Goal: Transaction & Acquisition: Purchase product/service

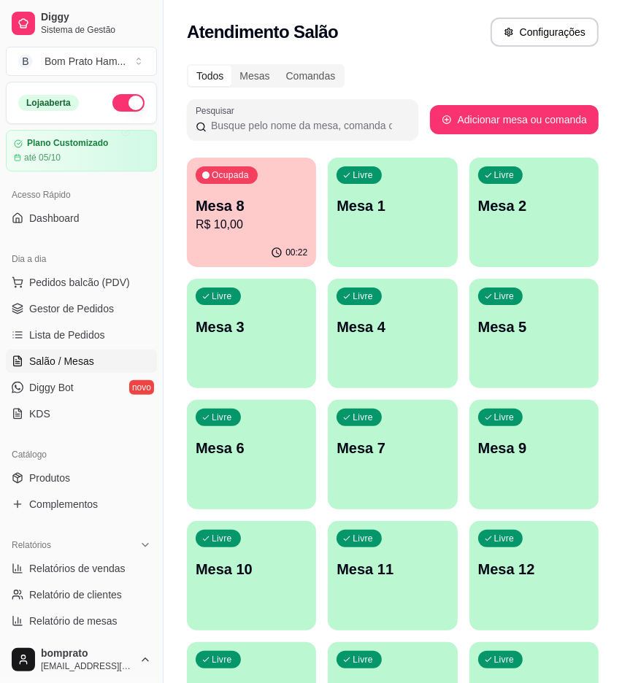
click at [242, 228] on p "R$ 10,00" at bounding box center [252, 225] width 112 height 18
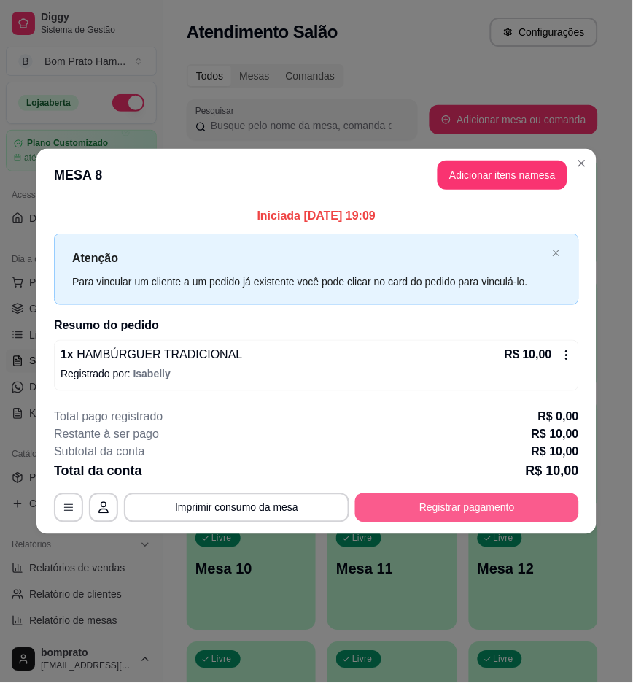
click at [522, 496] on button "Registrar pagamento" at bounding box center [467, 507] width 224 height 29
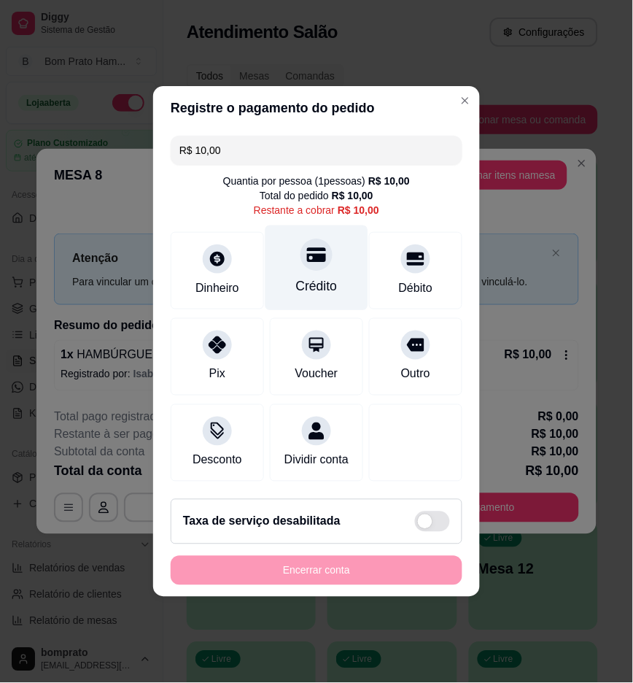
click at [266, 277] on div "Crédito" at bounding box center [317, 267] width 103 height 85
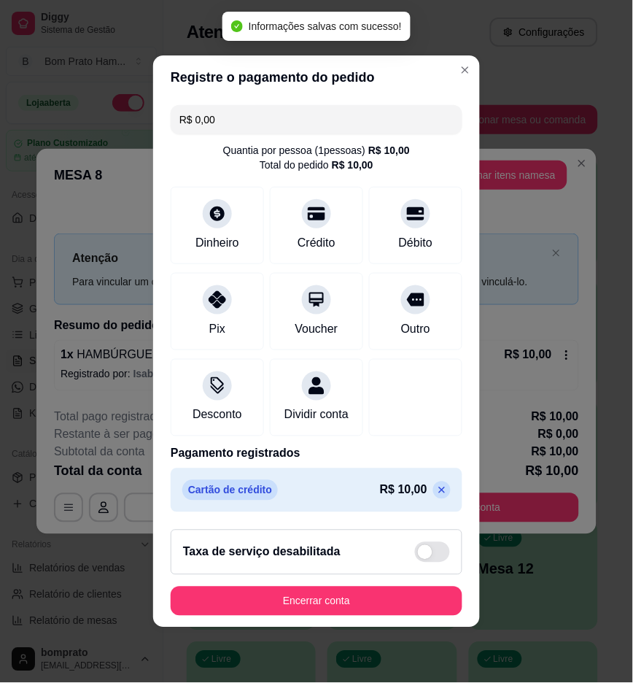
click at [436, 496] on icon at bounding box center [442, 490] width 12 height 12
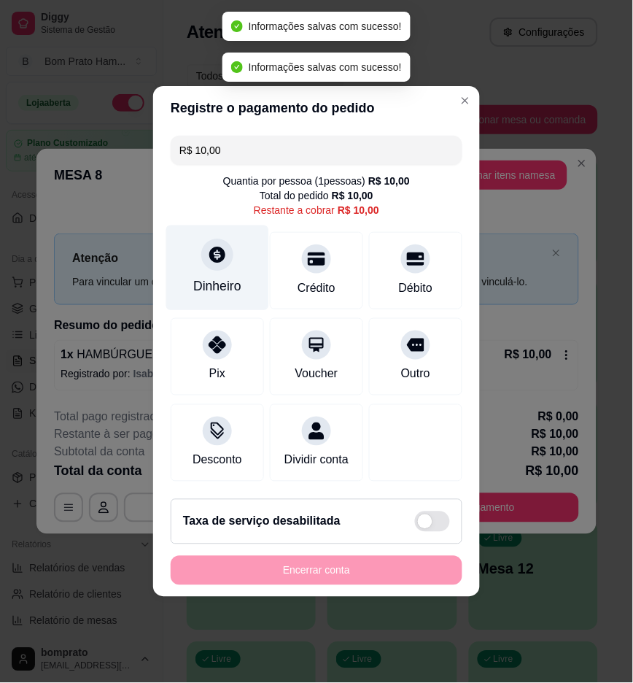
click at [239, 246] on div "Dinheiro" at bounding box center [217, 267] width 103 height 85
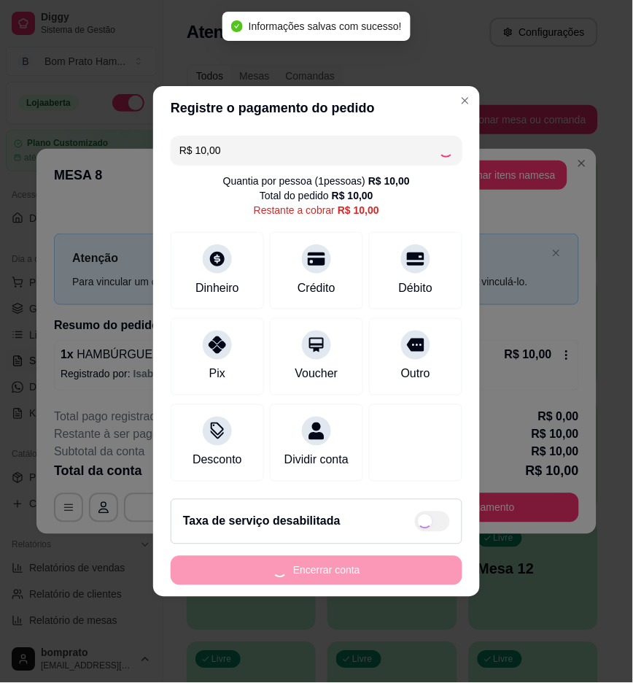
type input "R$ 0,00"
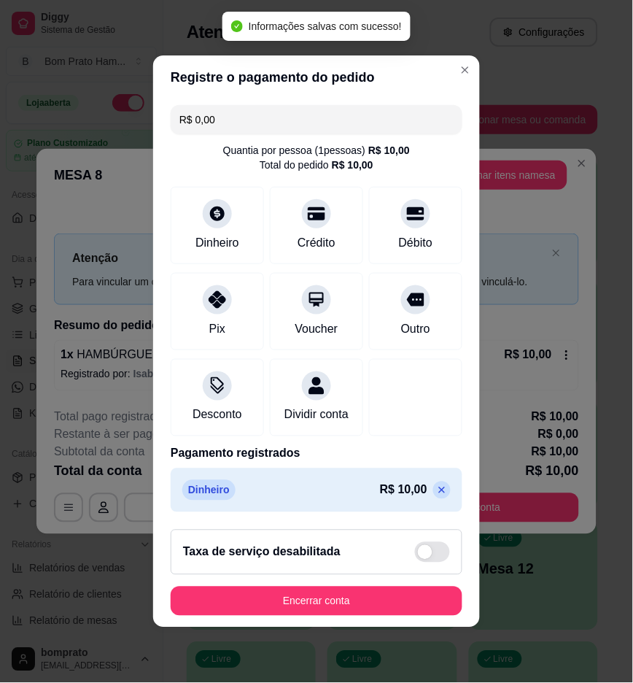
click at [398, 591] on footer "Taxa de serviço desabilitada Encerrar conta" at bounding box center [316, 572] width 327 height 109
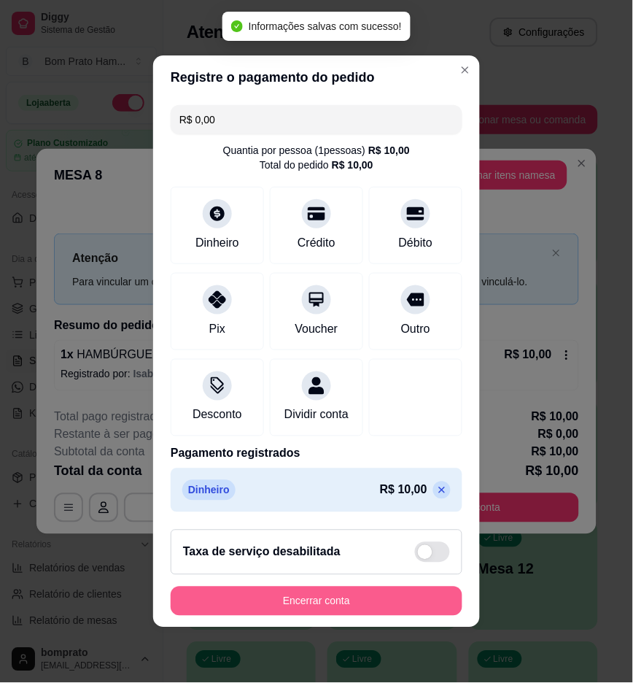
click at [397, 602] on button "Encerrar conta" at bounding box center [317, 601] width 292 height 29
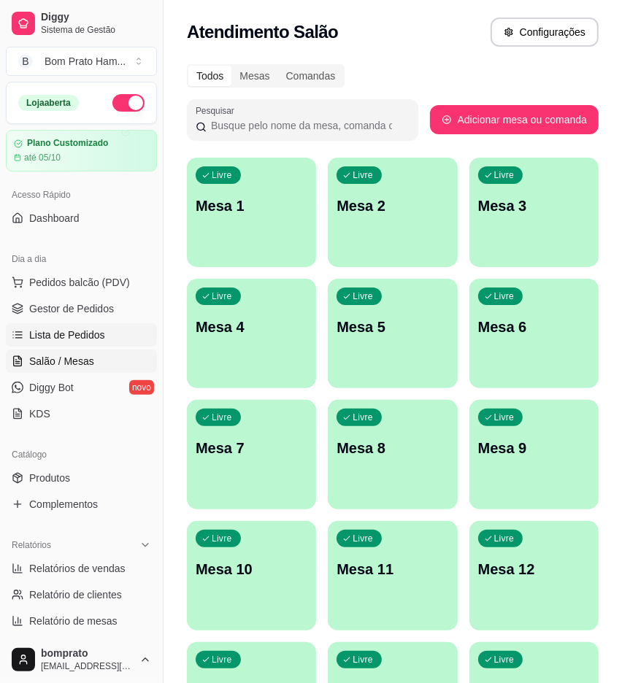
click at [101, 323] on link "Lista de Pedidos" at bounding box center [81, 334] width 151 height 23
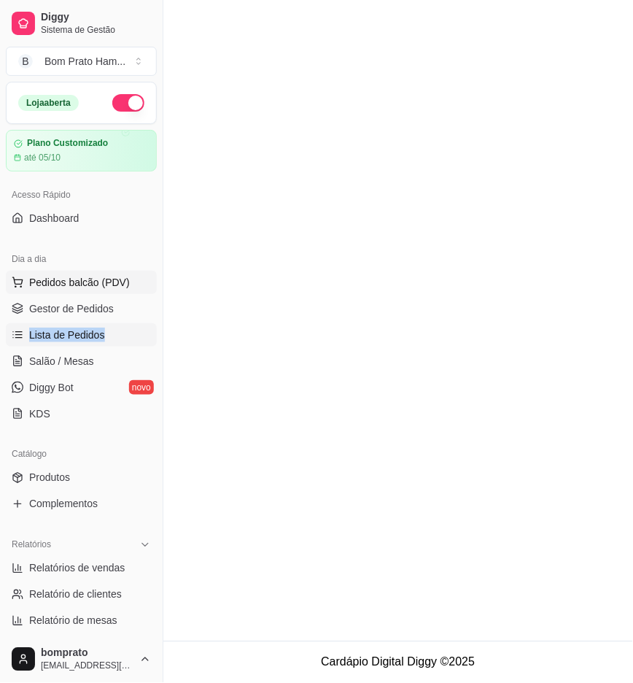
drag, startPoint x: 121, startPoint y: 305, endPoint x: 133, endPoint y: 279, distance: 28.7
click at [128, 287] on ul "Pedidos balcão (PDV) Gestor de Pedidos Lista de Pedidos Salão / Mesas Diggy Bot…" at bounding box center [81, 348] width 151 height 155
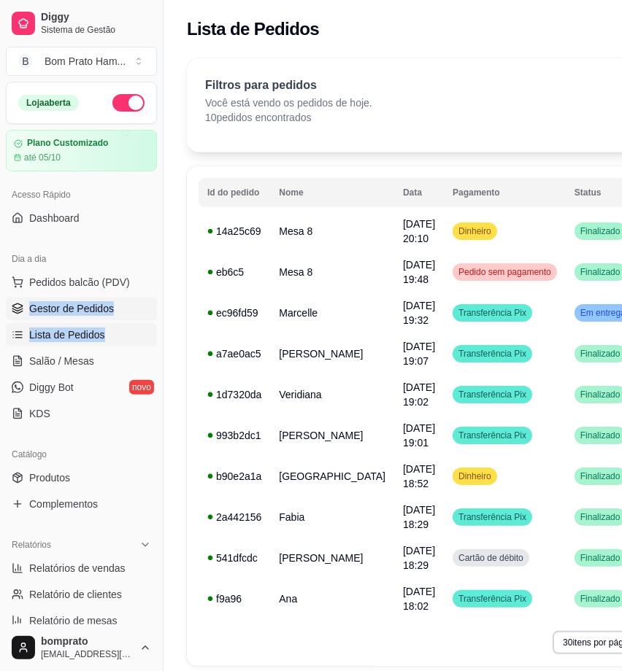
click at [128, 298] on link "Gestor de Pedidos" at bounding box center [81, 308] width 151 height 23
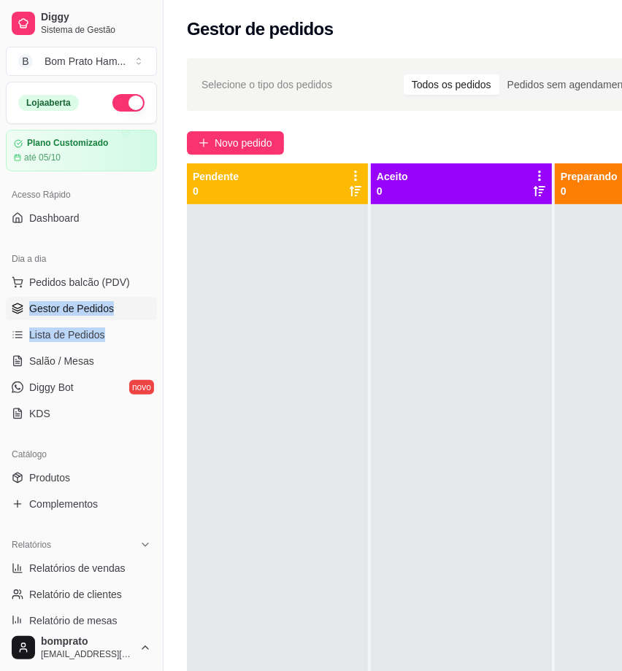
click at [126, 310] on link "Gestor de Pedidos" at bounding box center [81, 308] width 151 height 23
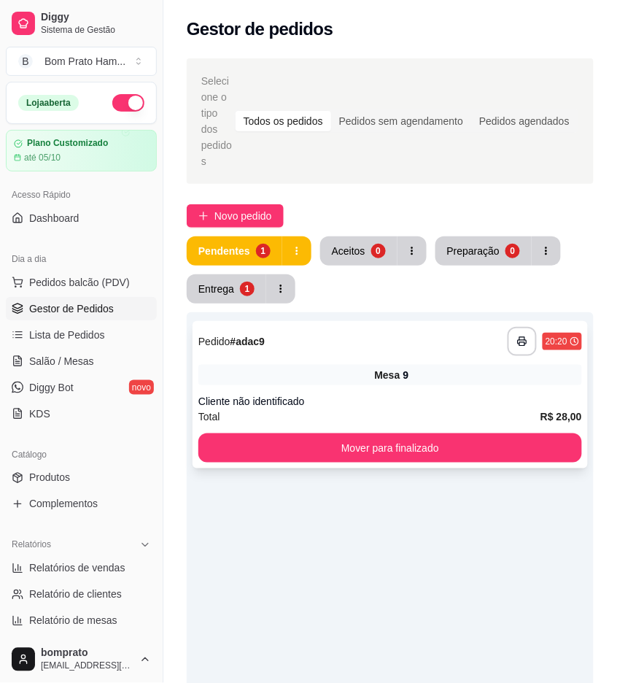
click at [541, 394] on div "Cliente não identificado" at bounding box center [390, 401] width 384 height 15
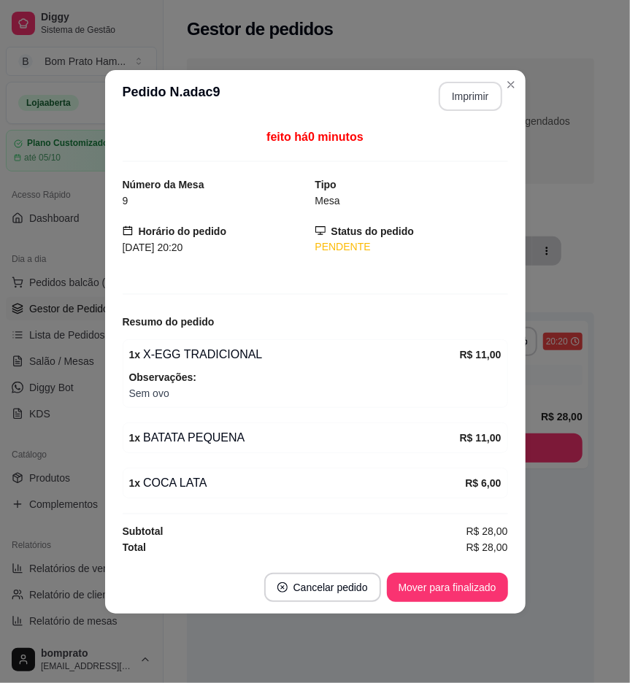
click at [485, 99] on button "Imprimir" at bounding box center [469, 96] width 63 height 29
click at [473, 599] on button "Mover para finalizado" at bounding box center [446, 587] width 117 height 28
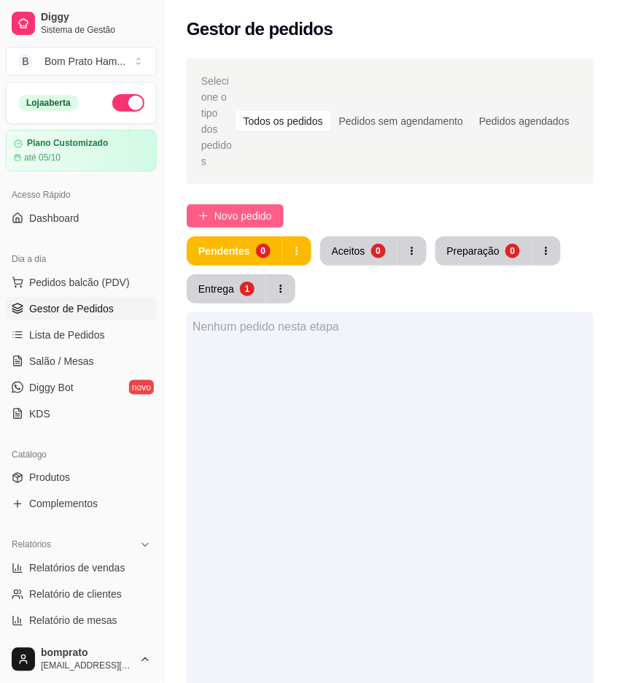
click at [231, 208] on span "Novo pedido" at bounding box center [243, 216] width 58 height 16
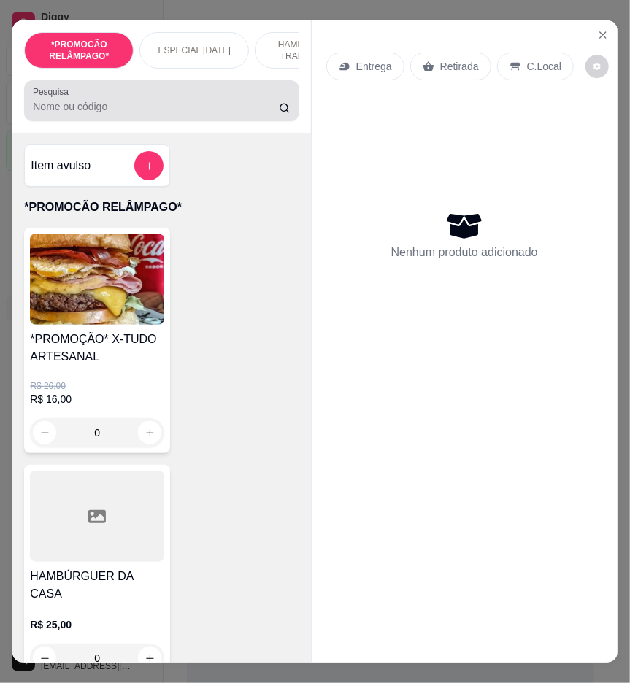
click at [185, 104] on div at bounding box center [161, 100] width 257 height 29
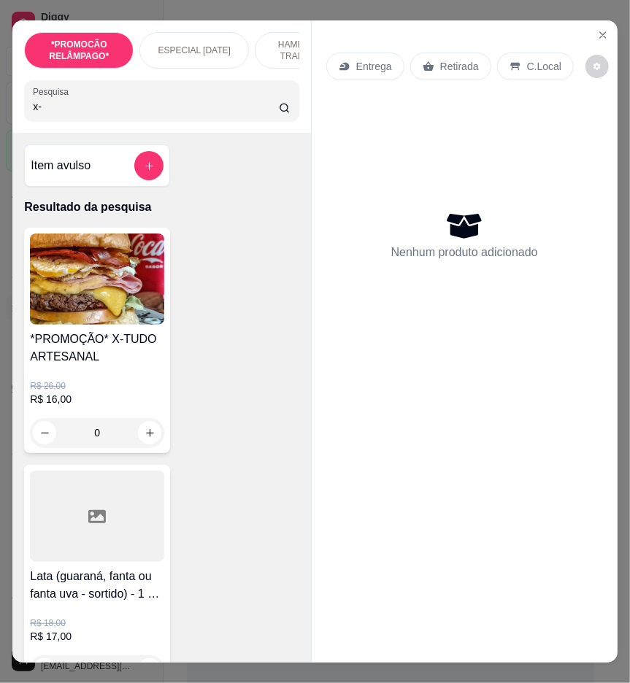
type input "x-"
click at [140, 438] on div "0" at bounding box center [97, 432] width 134 height 29
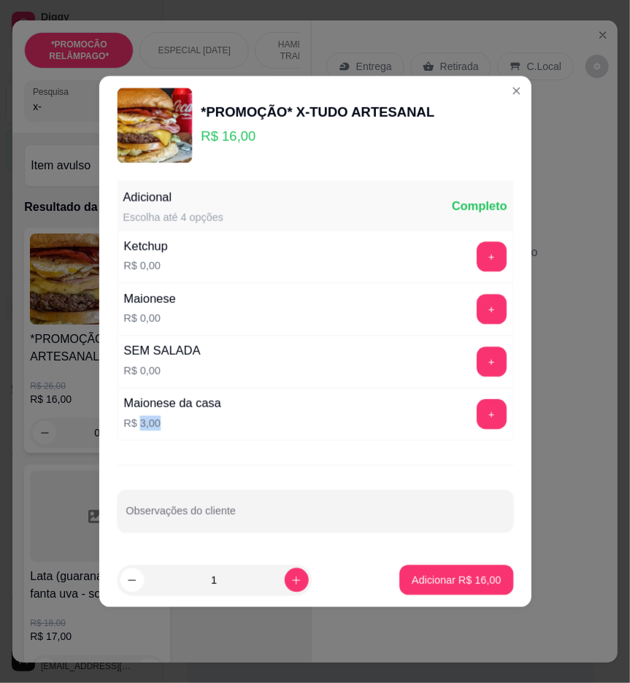
click at [140, 438] on div "Maionese da casa R$ 3,00 +" at bounding box center [315, 414] width 396 height 53
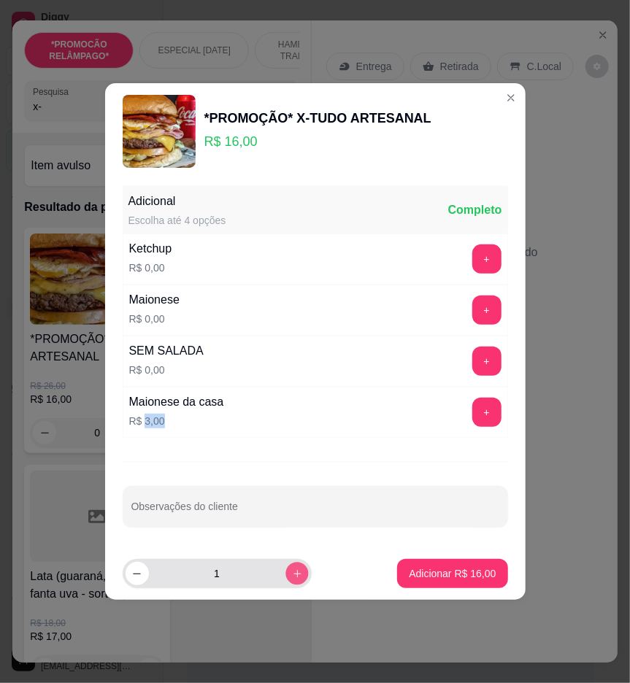
click at [306, 569] on div "1" at bounding box center [249, 573] width 252 height 29
click at [291, 572] on icon "increase-product-quantity" at bounding box center [296, 573] width 11 height 11
type input "2"
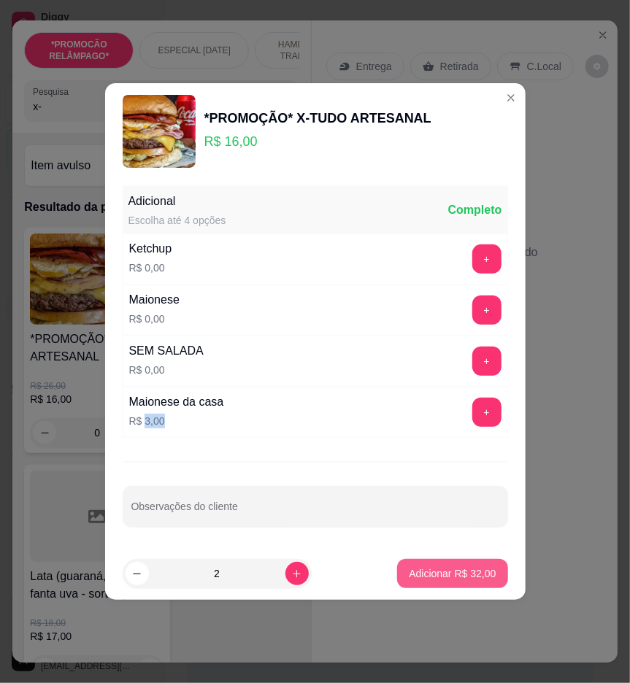
click at [406, 558] on footer "2 Adicionar R$ 32,00" at bounding box center [315, 573] width 420 height 53
click at [472, 571] on p "Adicionar R$ 32,00" at bounding box center [452, 573] width 87 height 15
type input "2"
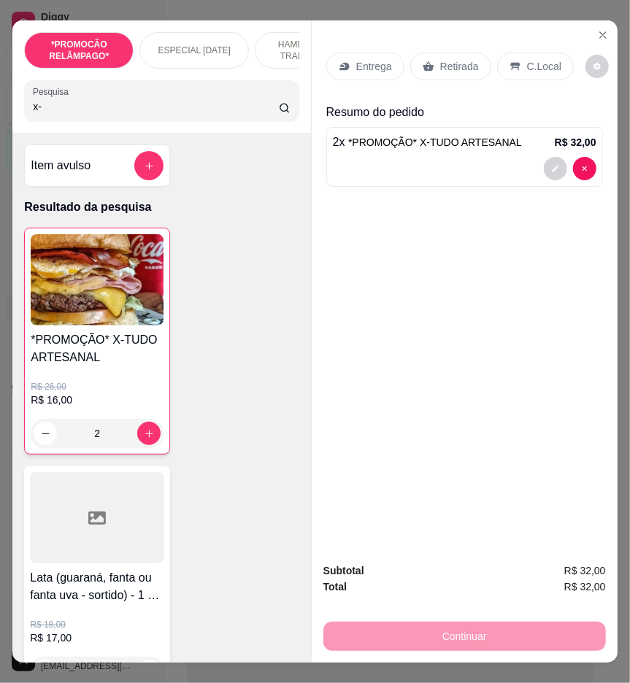
drag, startPoint x: 432, startPoint y: 48, endPoint x: 434, endPoint y: 59, distance: 11.2
click at [433, 56] on div "Retirada" at bounding box center [450, 67] width 81 height 28
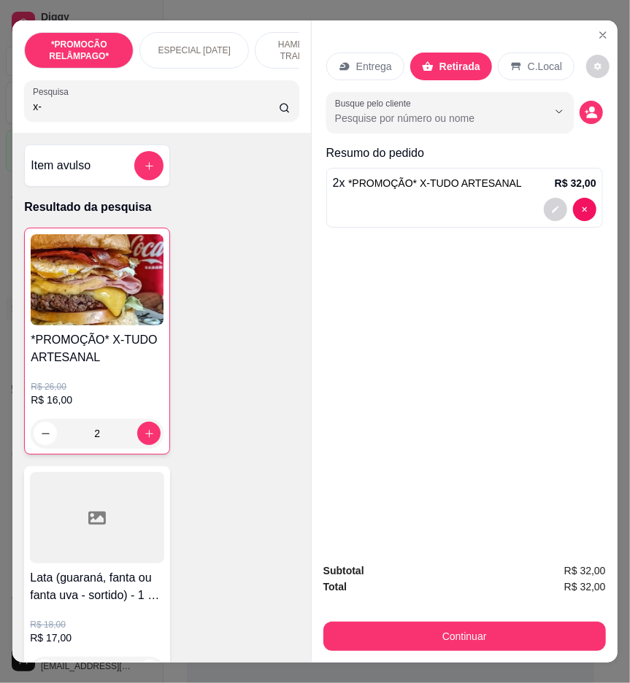
click at [439, 59] on p "Retirada" at bounding box center [459, 66] width 41 height 15
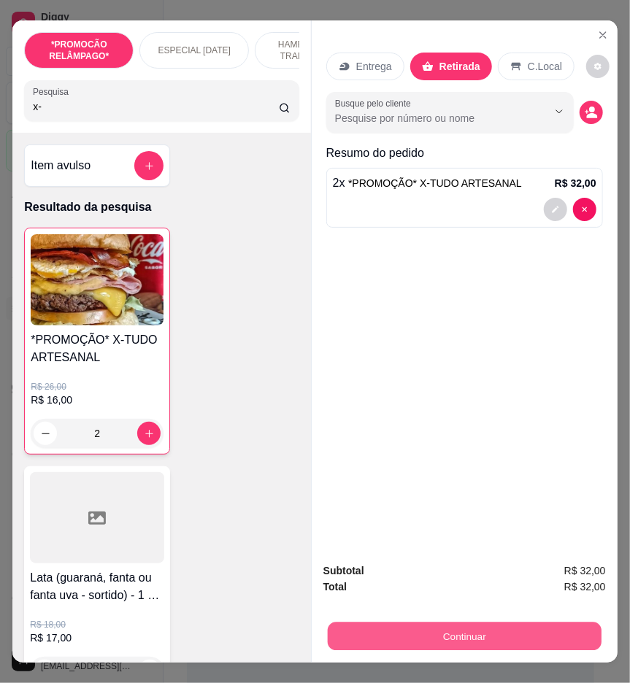
click at [468, 624] on button "Continuar" at bounding box center [465, 636] width 274 height 28
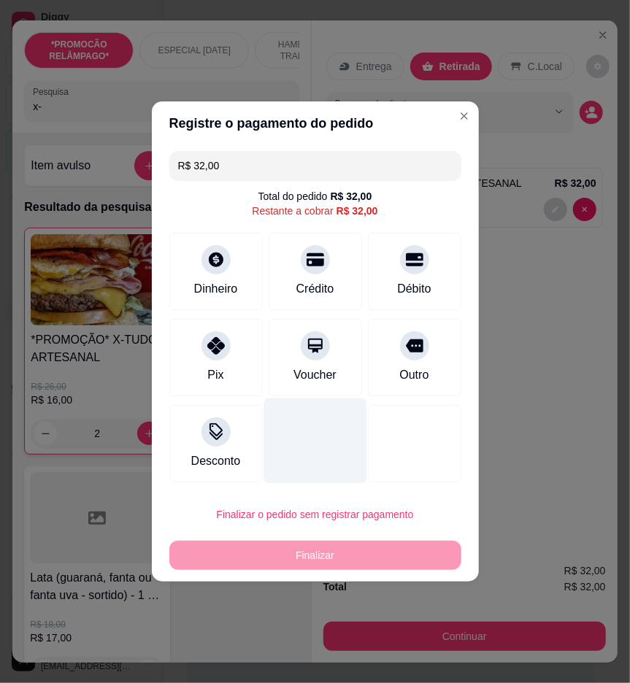
drag, startPoint x: 193, startPoint y: 372, endPoint x: 303, endPoint y: 446, distance: 132.3
click at [193, 373] on div "Pix" at bounding box center [215, 357] width 93 height 77
type input "R$ 0,00"
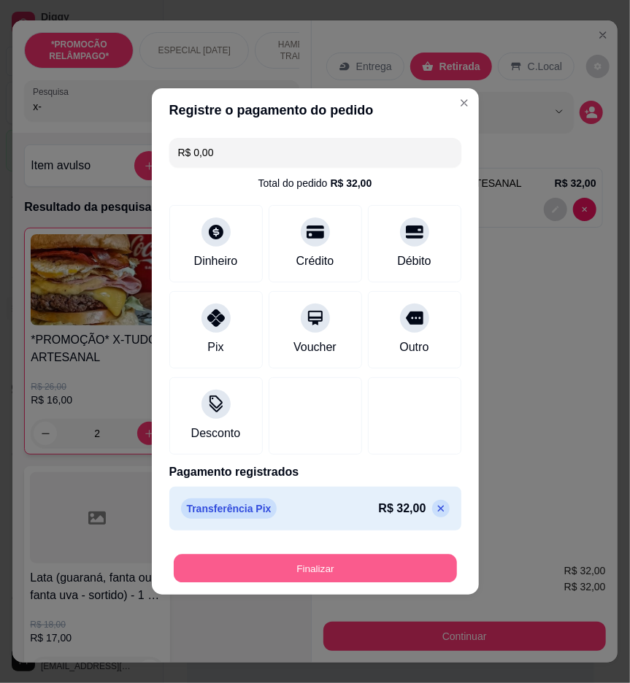
click at [348, 563] on button "Finalizar" at bounding box center [315, 568] width 283 height 28
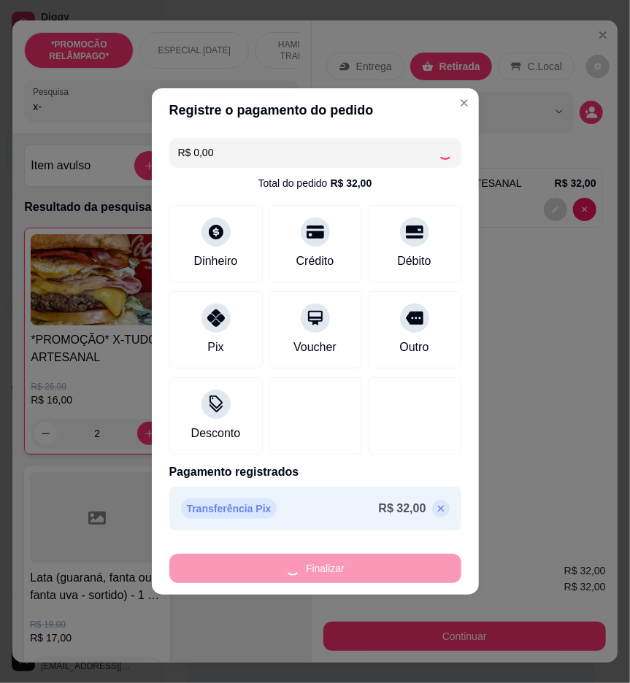
type input "0"
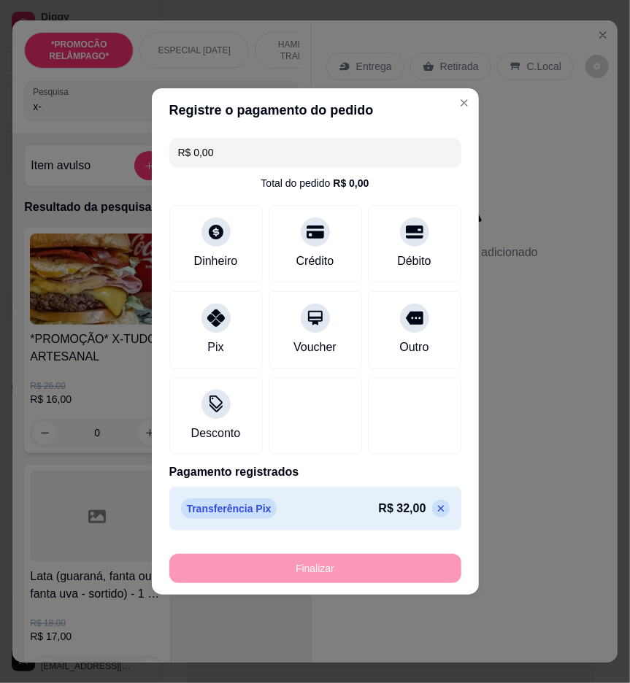
type input "-R$ 32,00"
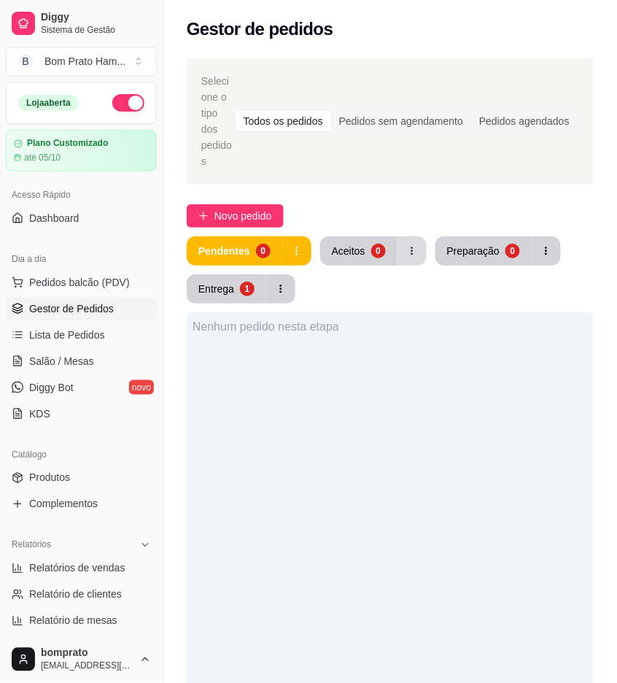
click at [402, 236] on button "button" at bounding box center [412, 250] width 29 height 29
click at [374, 244] on div "0" at bounding box center [378, 251] width 15 height 15
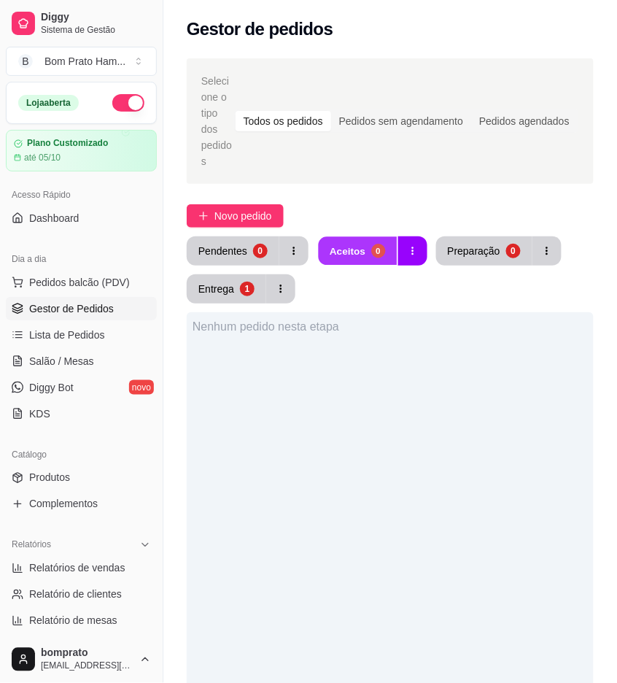
click at [374, 244] on div "0" at bounding box center [378, 251] width 14 height 14
click at [239, 244] on div "Pendentes" at bounding box center [222, 251] width 47 height 14
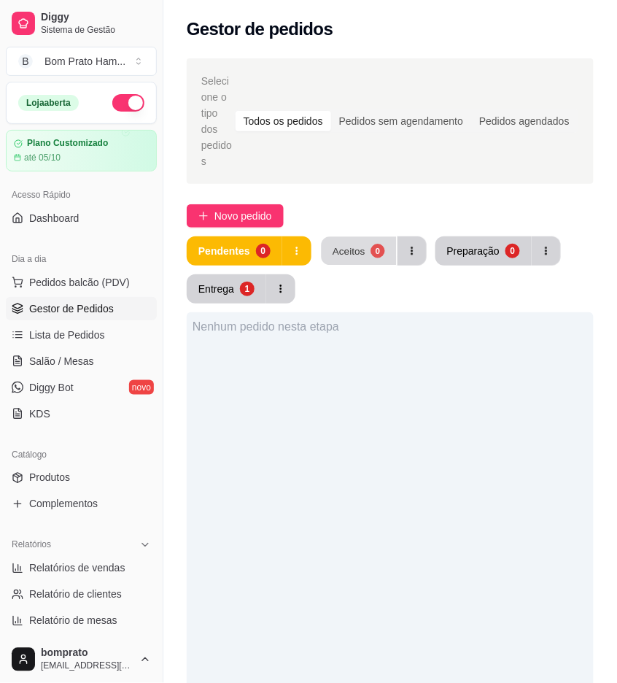
click at [339, 244] on div "Aceitos" at bounding box center [349, 251] width 33 height 14
